Goal: Check status: Check status

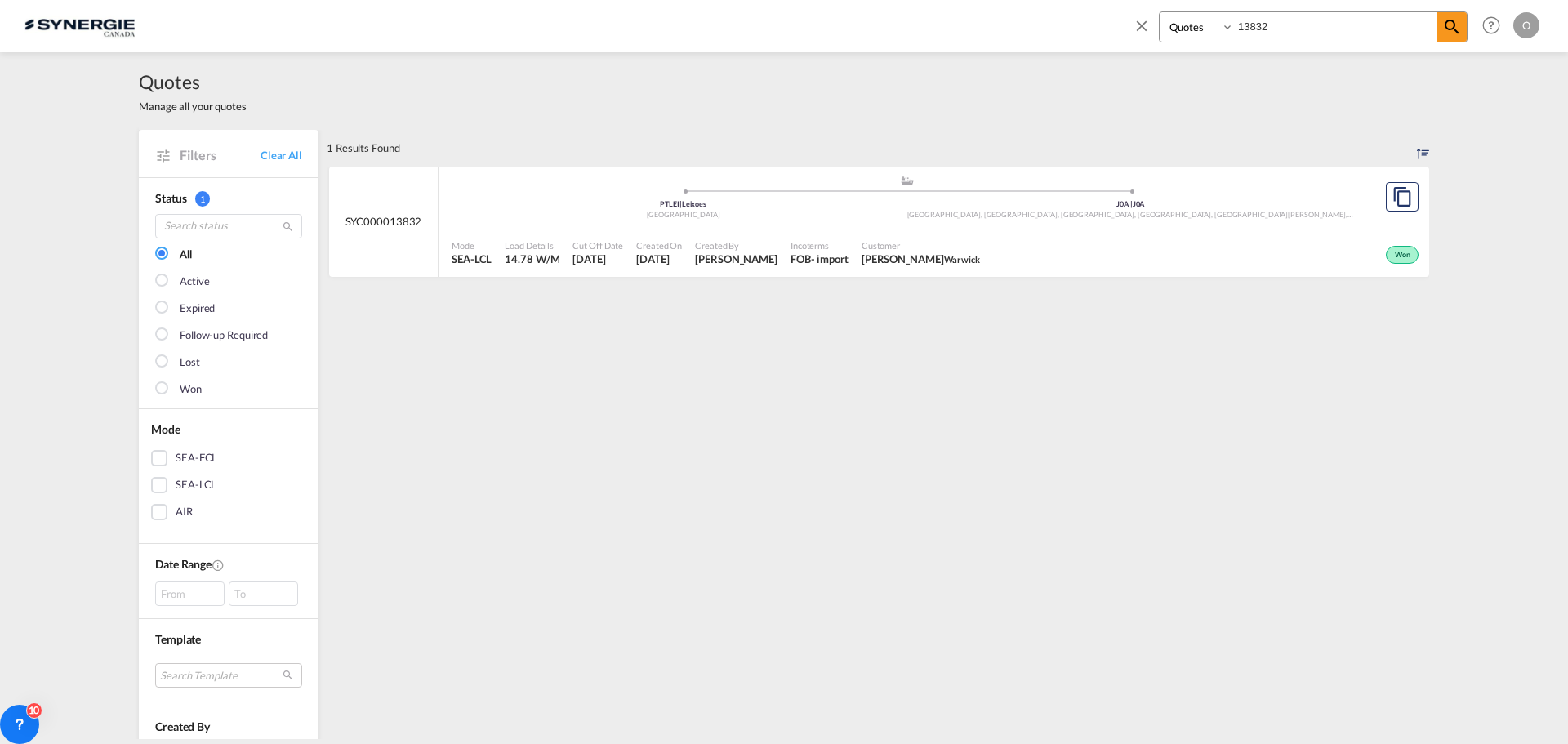
select select "Quotes"
drag, startPoint x: 1287, startPoint y: 27, endPoint x: 1187, endPoint y: 13, distance: 101.0
click at [1189, 13] on div "Bookings Quotes Enquiries 13832" at bounding box center [1313, 27] width 309 height 31
click at [1187, 13] on select "Bookings Quotes Enquiries" at bounding box center [1199, 27] width 78 height 29
click at [1160, 12] on select "Bookings Quotes Enquiries" at bounding box center [1199, 27] width 78 height 29
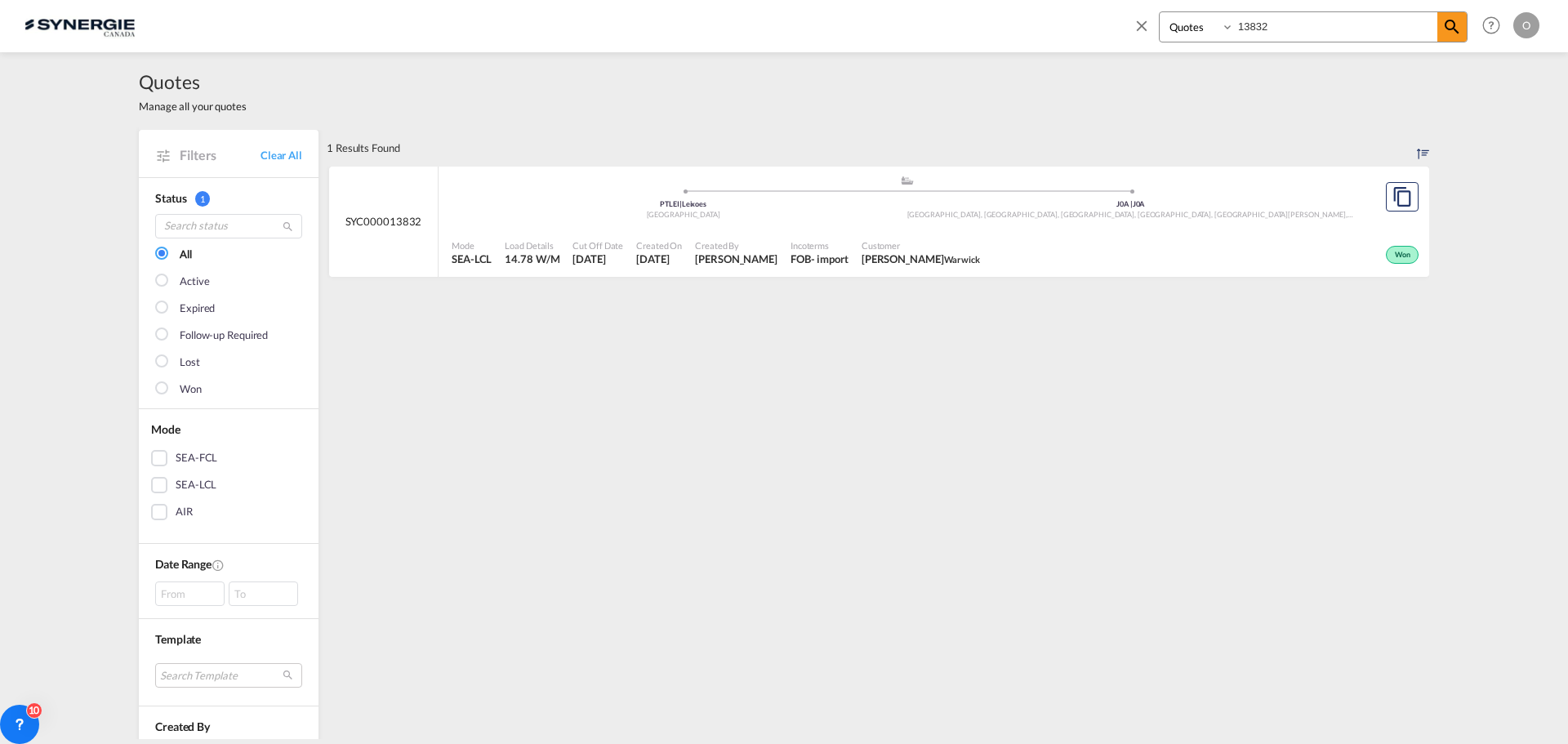
click at [1291, 27] on input "13832" at bounding box center [1334, 27] width 203 height 28
type input "11801"
click at [723, 260] on span "[PERSON_NAME]" at bounding box center [731, 259] width 83 height 15
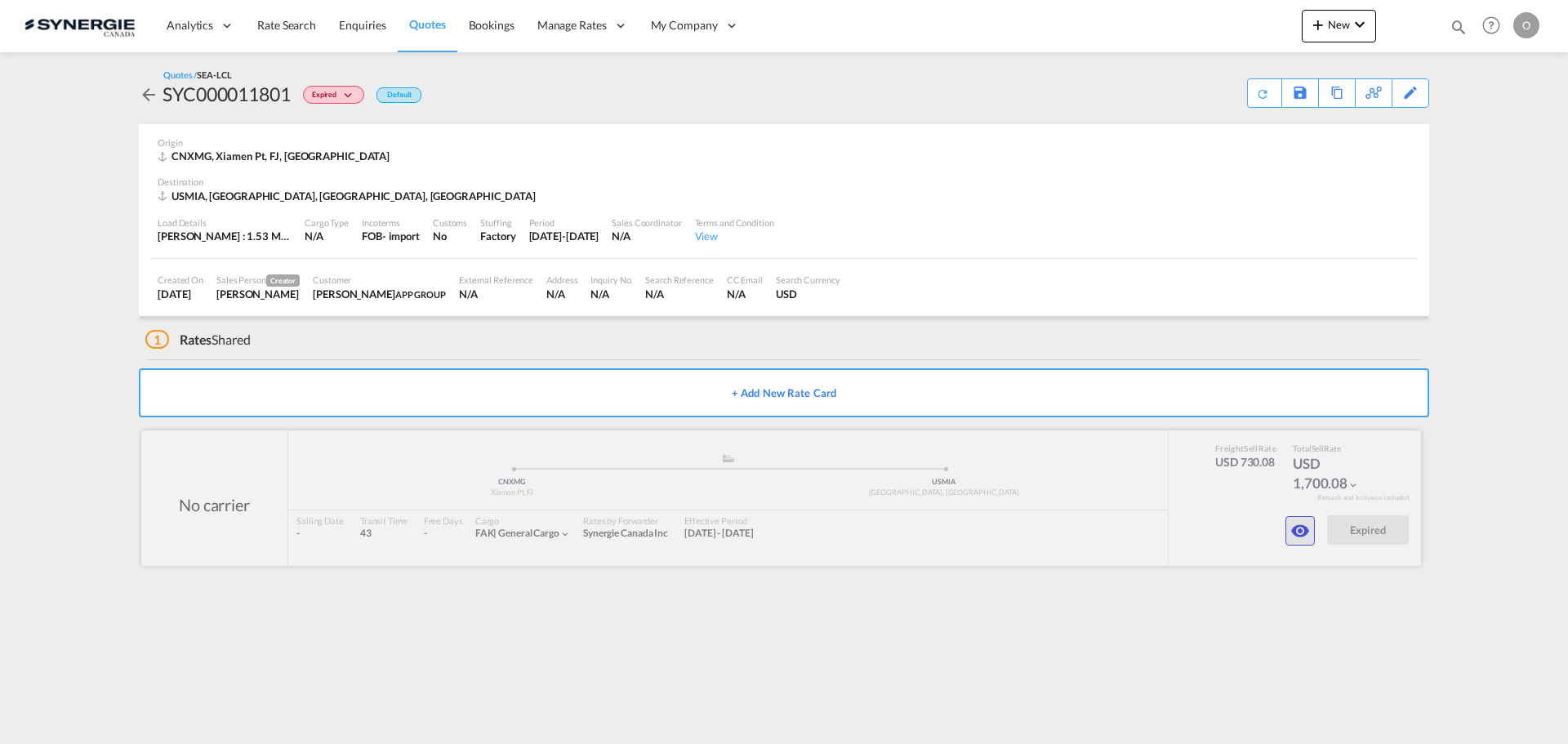
click at [1291, 529] on md-icon "icon-eye" at bounding box center [1300, 531] width 20 height 20
